Goal: Navigation & Orientation: Understand site structure

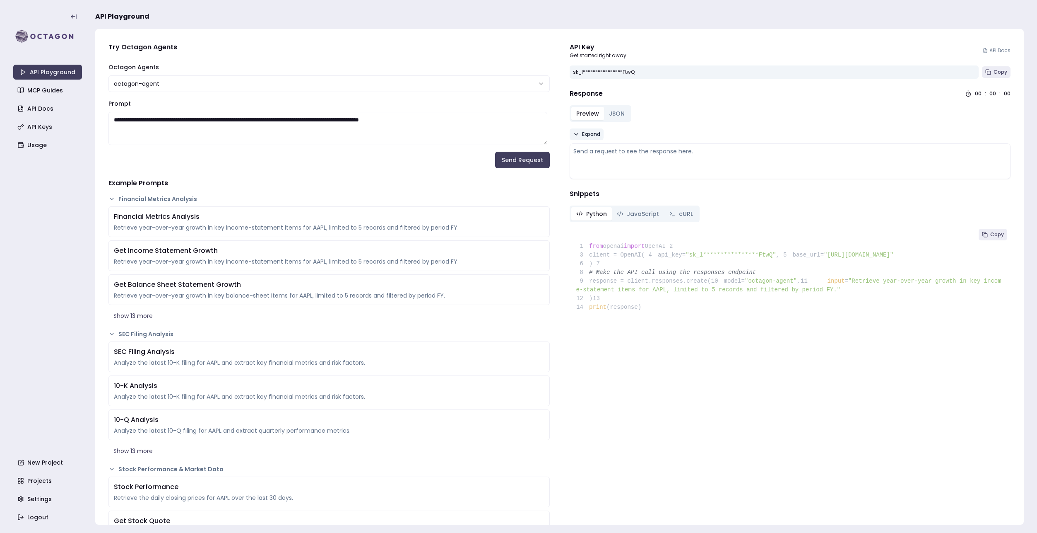
click at [582, 136] on span "Expand" at bounding box center [591, 134] width 18 height 7
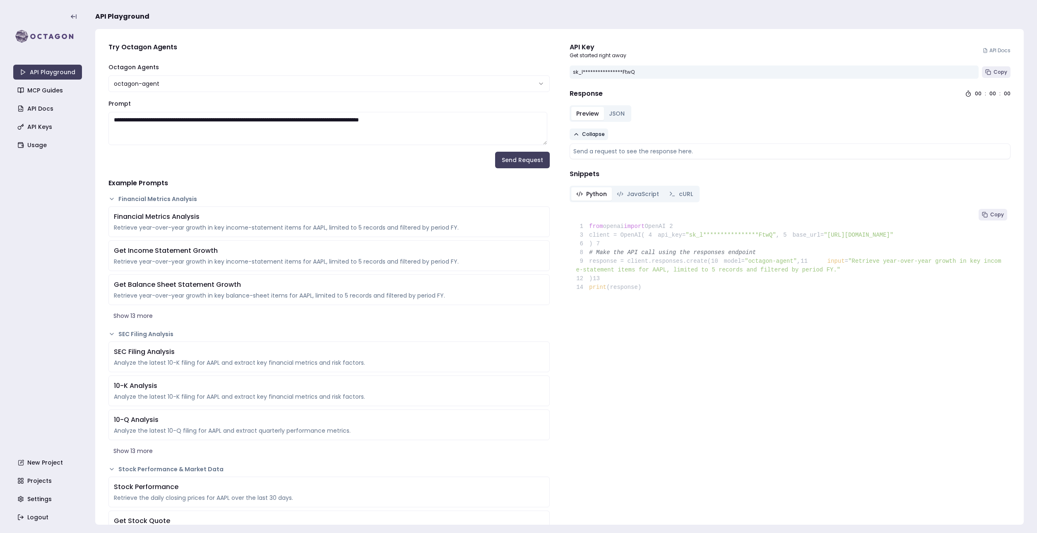
click at [582, 136] on span "Collapse" at bounding box center [593, 134] width 23 height 7
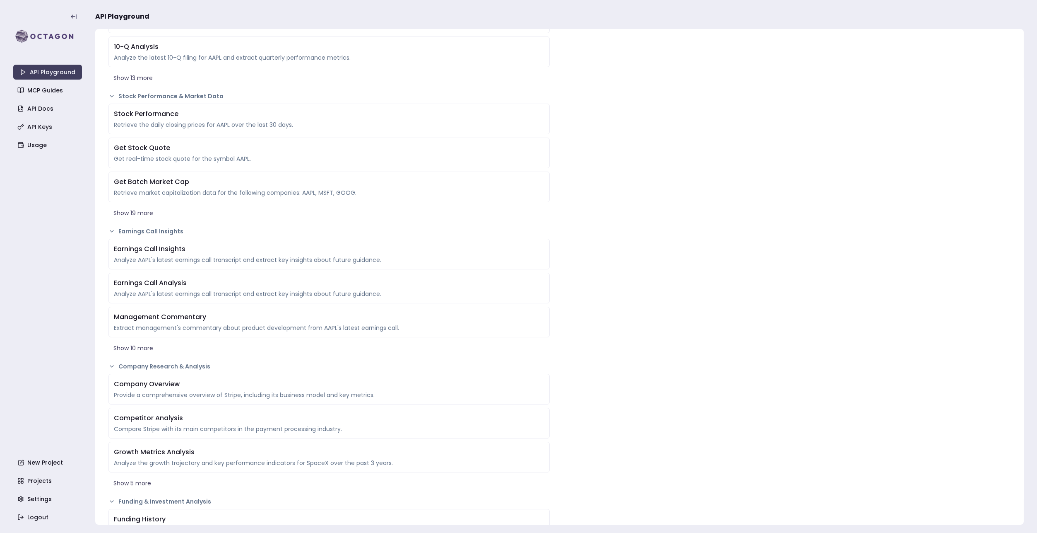
scroll to position [207, 0]
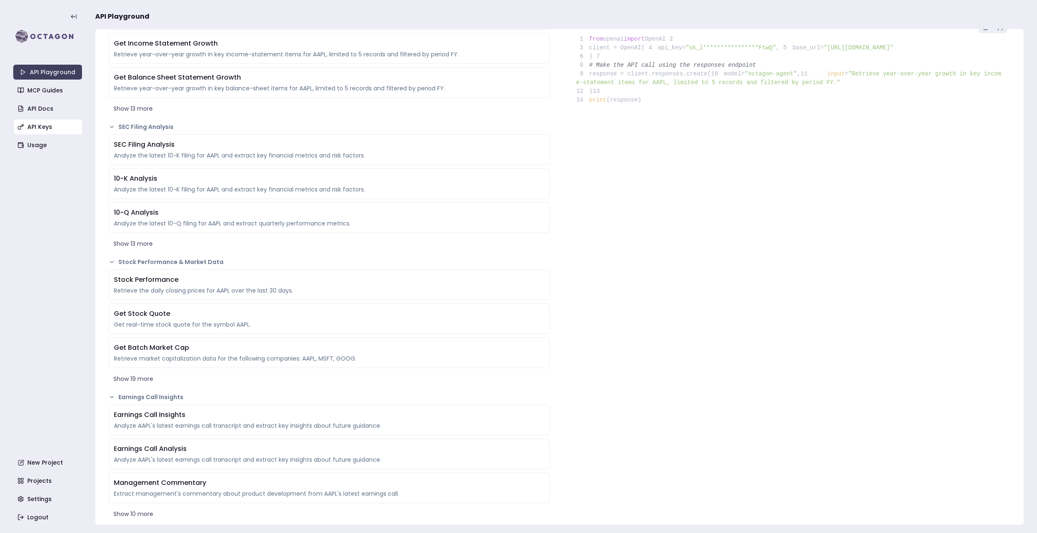
click at [46, 125] on link "API Keys" at bounding box center [48, 126] width 69 height 15
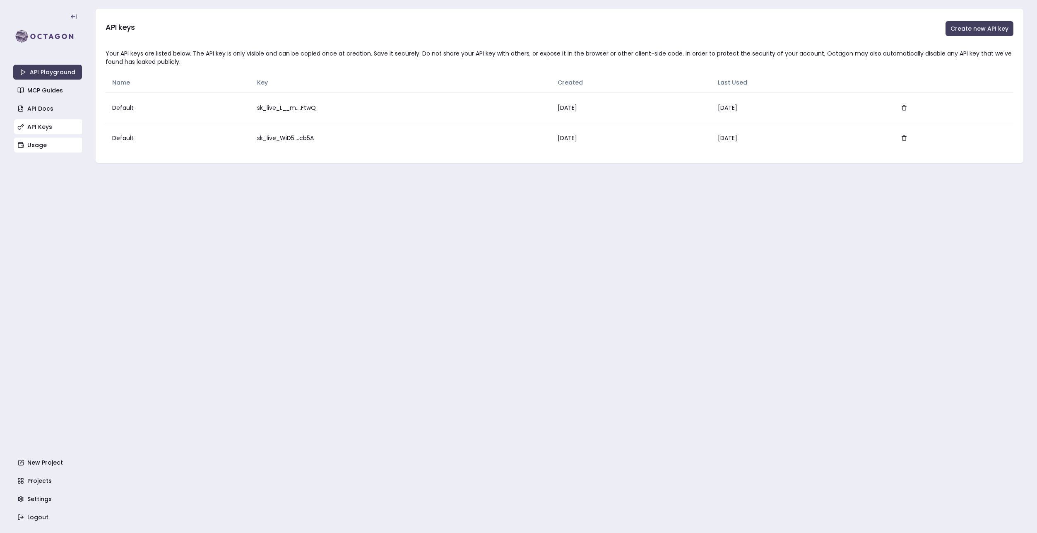
click at [38, 141] on link "Usage" at bounding box center [48, 144] width 69 height 15
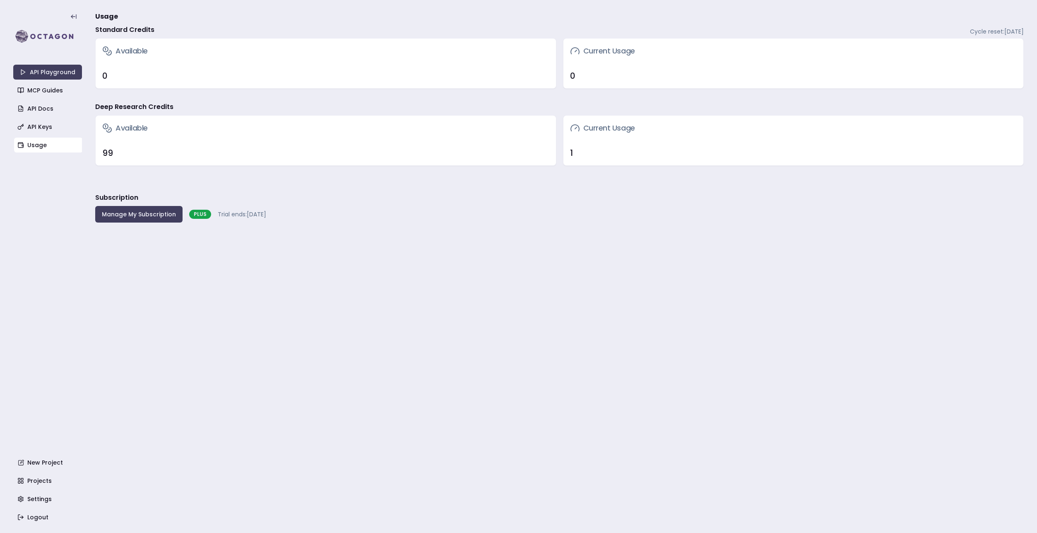
click at [571, 152] on div "1" at bounding box center [793, 153] width 447 height 12
click at [58, 92] on link "MCP Guides" at bounding box center [48, 90] width 69 height 15
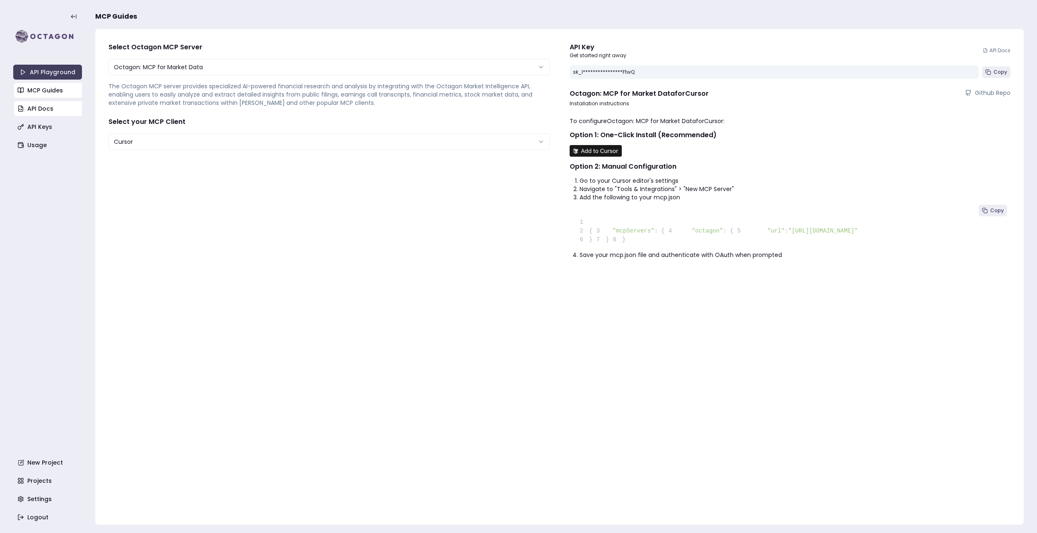
click at [45, 107] on link "API Docs" at bounding box center [48, 108] width 69 height 15
click at [52, 125] on link "API Keys" at bounding box center [48, 126] width 69 height 15
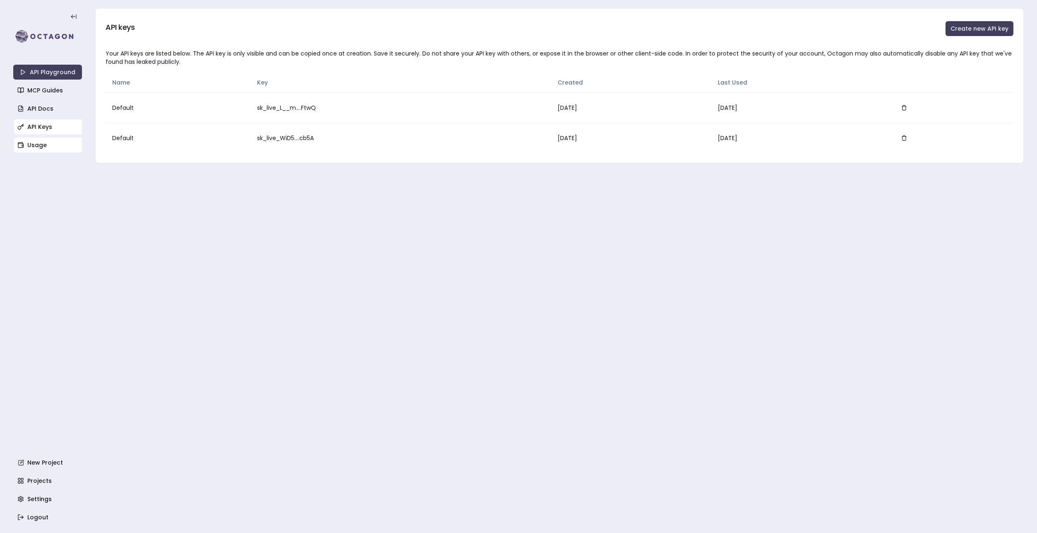
click at [38, 145] on link "Usage" at bounding box center [48, 144] width 69 height 15
